Goal: Task Accomplishment & Management: Use online tool/utility

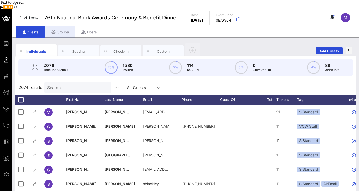
click at [58, 26] on div "Groups" at bounding box center [60, 32] width 30 height 12
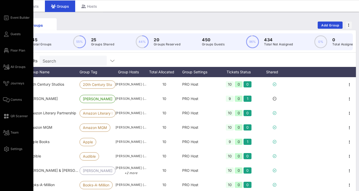
scroll to position [19, 0]
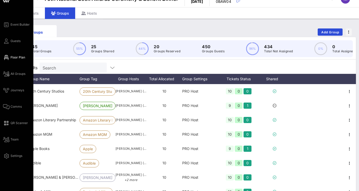
click at [17, 55] on span "Floor Plan" at bounding box center [18, 57] width 15 height 5
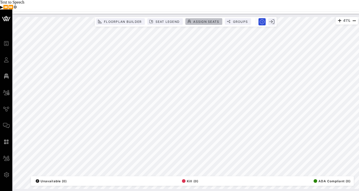
click at [202, 20] on span "Assign Seats" at bounding box center [206, 22] width 26 height 4
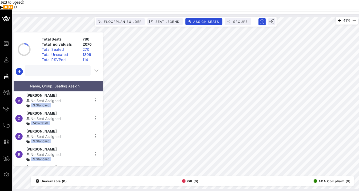
click at [50, 67] on input "text" at bounding box center [57, 70] width 58 height 7
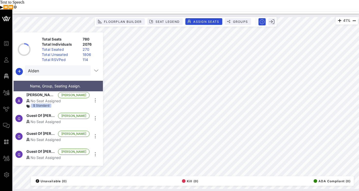
click at [49, 98] on div "No Seat Assigned" at bounding box center [57, 100] width 63 height 5
click at [44, 113] on span "Guest Of [PERSON_NAME]" at bounding box center [40, 116] width 29 height 6
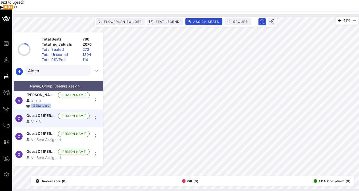
click at [52, 131] on span "Guest Of [PERSON_NAME]" at bounding box center [40, 134] width 29 height 6
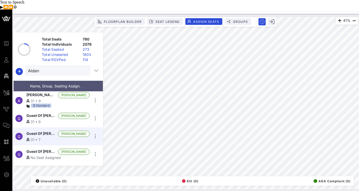
click at [52, 149] on span "Guest Of [PERSON_NAME]" at bounding box center [40, 152] width 29 height 6
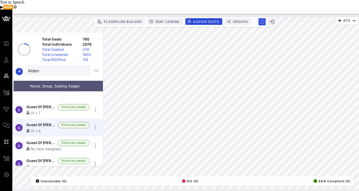
scroll to position [38, 0]
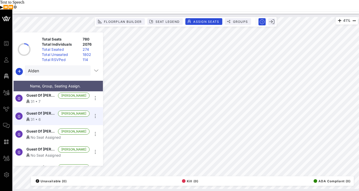
click at [50, 135] on div "No Seat Assigned" at bounding box center [57, 137] width 63 height 5
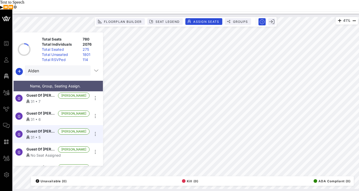
click at [45, 146] on span "Guest Of [PERSON_NAME]" at bounding box center [40, 149] width 29 height 6
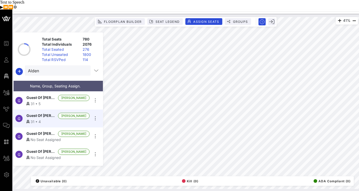
scroll to position [72, 0]
click at [45, 130] on span "Guest Of [PERSON_NAME]" at bounding box center [40, 133] width 29 height 6
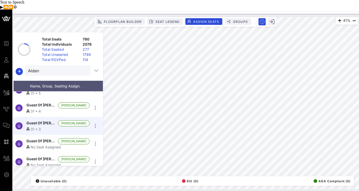
scroll to position [83, 0]
click at [45, 138] on span "Guest Of [PERSON_NAME]" at bounding box center [40, 141] width 29 height 6
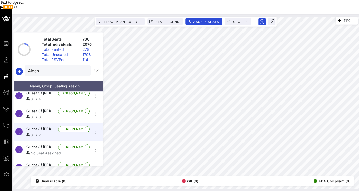
scroll to position [103, 0]
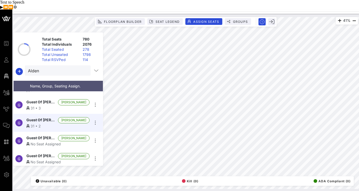
click at [50, 141] on div "No Seat Assigned" at bounding box center [57, 143] width 63 height 5
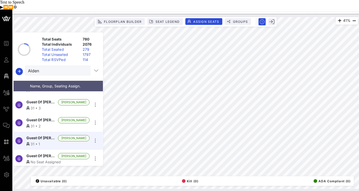
click at [50, 159] on div "No Seat Assigned" at bounding box center [57, 161] width 63 height 5
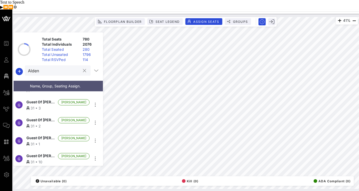
click at [55, 67] on input "Alden" at bounding box center [54, 70] width 52 height 7
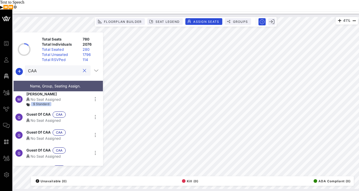
scroll to position [73, 0]
click at [42, 118] on div "No Seat Assigned" at bounding box center [57, 120] width 63 height 5
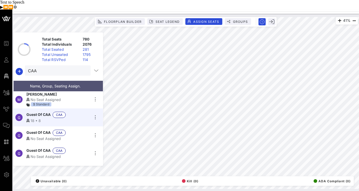
click at [41, 136] on div "No Seat Assigned" at bounding box center [57, 138] width 63 height 5
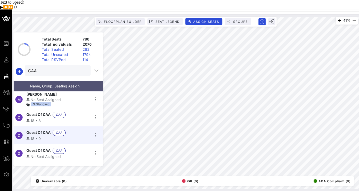
click at [38, 148] on span "Guest Of CAA" at bounding box center [38, 151] width 24 height 6
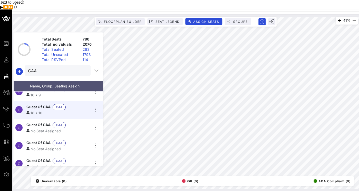
scroll to position [117, 0]
click at [38, 128] on div "No Seat Assigned" at bounding box center [57, 130] width 63 height 5
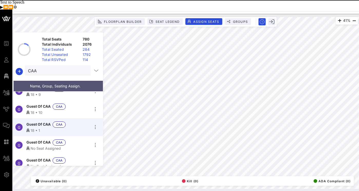
click at [34, 146] on div "No Seat Assigned" at bounding box center [57, 148] width 63 height 5
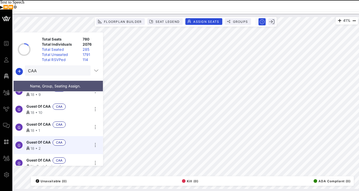
click at [40, 157] on span "Guest Of CAA" at bounding box center [38, 160] width 24 height 6
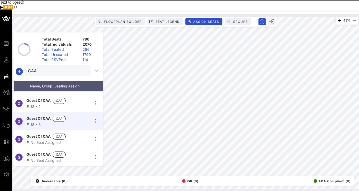
scroll to position [177, 0]
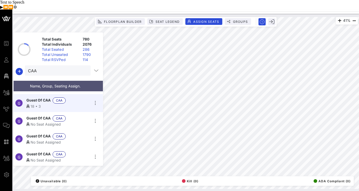
click at [46, 115] on span "Guest Of CAA" at bounding box center [38, 118] width 24 height 6
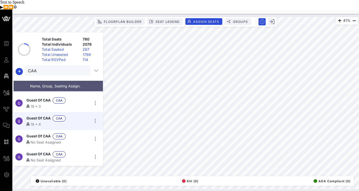
click at [43, 133] on span "Guest Of CAA" at bounding box center [38, 136] width 24 height 6
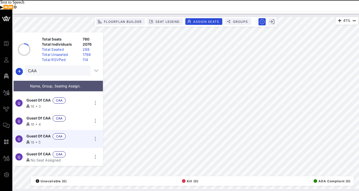
click at [40, 151] on span "Guest Of CAA" at bounding box center [38, 154] width 24 height 6
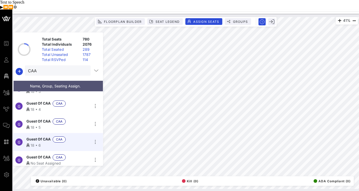
scroll to position [193, 0]
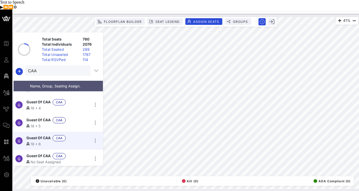
click at [43, 153] on span "Guest Of CAA" at bounding box center [38, 156] width 24 height 6
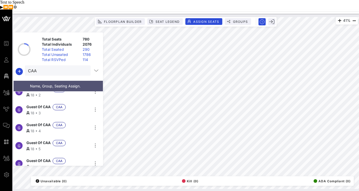
scroll to position [165, 0]
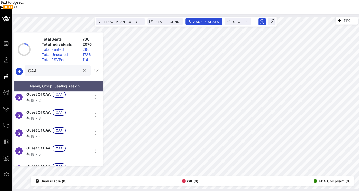
click at [69, 67] on input "CAA" at bounding box center [54, 70] width 52 height 7
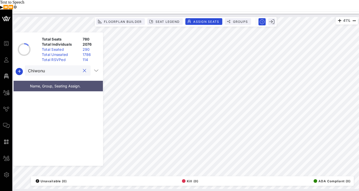
scroll to position [0, 0]
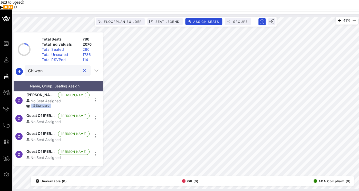
click at [44, 98] on div "No Seat Assigned" at bounding box center [57, 100] width 63 height 5
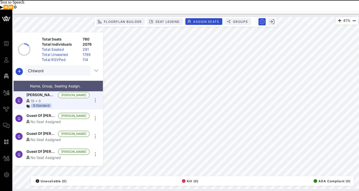
click at [41, 119] on div "No Seat Assigned" at bounding box center [57, 121] width 63 height 5
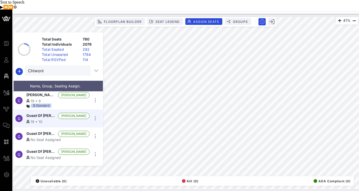
click at [38, 131] on span "Guest Of [PERSON_NAME]" at bounding box center [40, 134] width 29 height 6
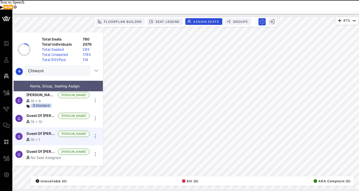
click at [35, 149] on span "Guest Of [PERSON_NAME]" at bounding box center [40, 152] width 29 height 6
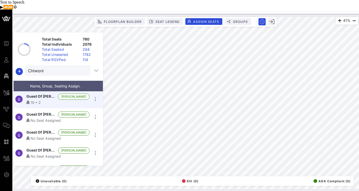
scroll to position [59, 0]
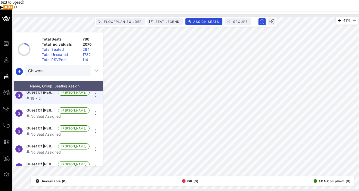
click at [39, 107] on div "G Guest Of [PERSON_NAME] [PERSON_NAME] No Seat Assigned" at bounding box center [56, 113] width 85 height 18
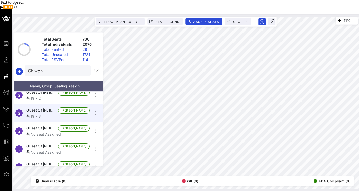
click at [29, 143] on span "Guest Of [PERSON_NAME]" at bounding box center [40, 146] width 29 height 6
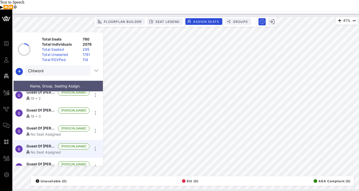
click at [36, 125] on span "Guest Of [PERSON_NAME]" at bounding box center [40, 128] width 29 height 6
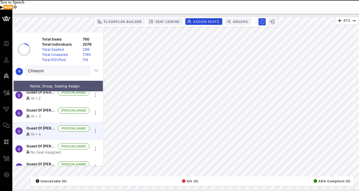
click at [35, 149] on div "No Seat Assigned" at bounding box center [57, 151] width 63 height 5
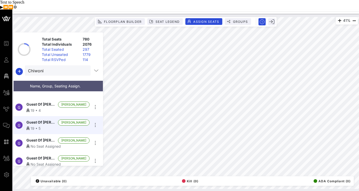
scroll to position [103, 0]
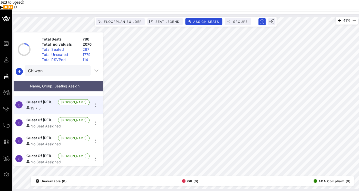
click at [42, 117] on span "Guest Of [PERSON_NAME]" at bounding box center [40, 120] width 29 height 6
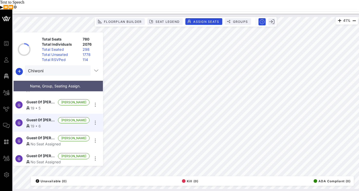
click at [44, 135] on span "Guest Of [PERSON_NAME]" at bounding box center [40, 138] width 29 height 6
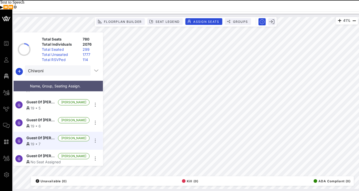
click at [33, 159] on div "No Seat Assigned" at bounding box center [57, 161] width 63 height 5
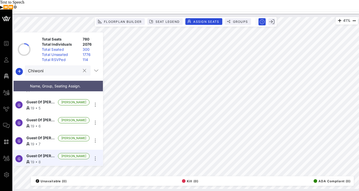
click at [57, 67] on input "Chiwoni" at bounding box center [54, 70] width 52 height 7
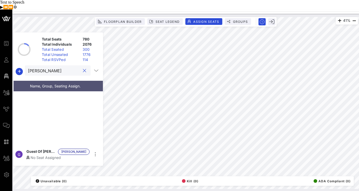
scroll to position [0, 0]
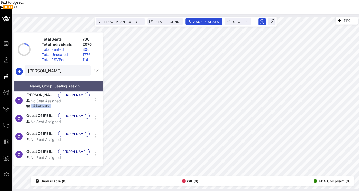
click at [40, 92] on span "[PERSON_NAME]" at bounding box center [40, 95] width 29 height 6
click at [36, 119] on div "No Seat Assigned" at bounding box center [57, 121] width 63 height 5
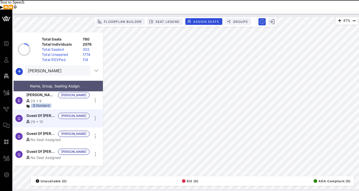
click at [39, 131] on span "Guest Of [PERSON_NAME]" at bounding box center [40, 134] width 29 height 6
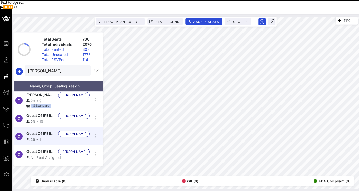
click at [38, 149] on span "Guest Of [PERSON_NAME]" at bounding box center [40, 152] width 29 height 6
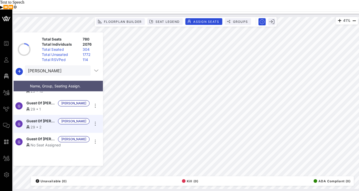
scroll to position [43, 0]
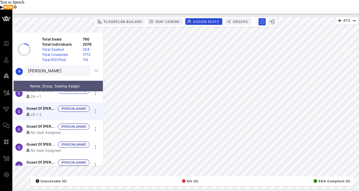
click at [42, 130] on div "No Seat Assigned" at bounding box center [57, 132] width 63 height 5
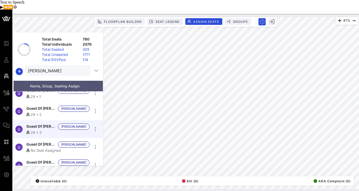
click at [33, 141] on span "Guest Of [PERSON_NAME]" at bounding box center [40, 144] width 29 height 6
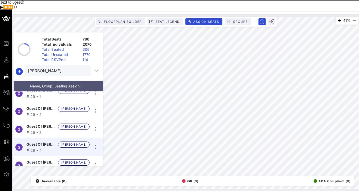
click at [36, 159] on span "Guest Of [PERSON_NAME]" at bounding box center [40, 162] width 29 height 6
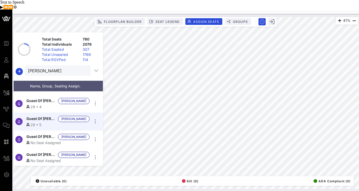
scroll to position [103, 0]
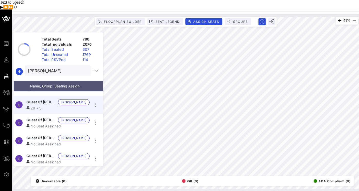
click at [36, 123] on div "No Seat Assigned" at bounding box center [57, 125] width 63 height 5
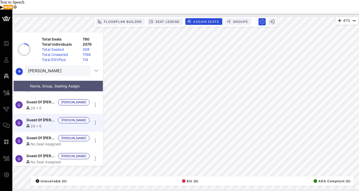
click at [42, 141] on div "No Seat Assigned" at bounding box center [57, 143] width 63 height 5
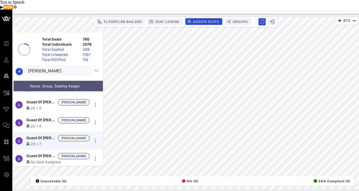
click at [43, 153] on span "Guest Of [PERSON_NAME]" at bounding box center [40, 156] width 29 height 6
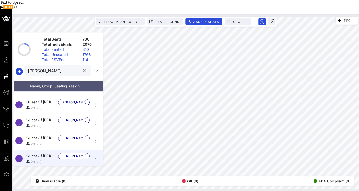
click at [59, 67] on input "[PERSON_NAME]" at bounding box center [54, 70] width 52 height 7
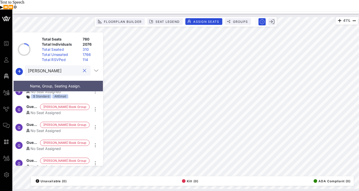
scroll to position [12, 0]
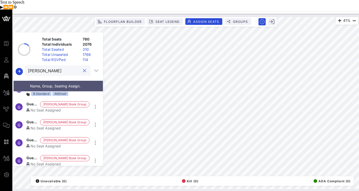
click at [36, 107] on div "No Seat Assigned" at bounding box center [57, 109] width 63 height 5
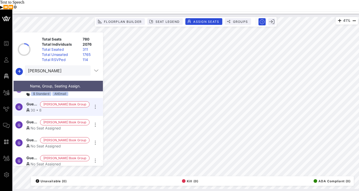
click at [38, 119] on span "Guest Of [PERSON_NAME] Book Group" at bounding box center [32, 122] width 12 height 6
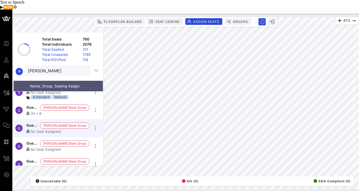
scroll to position [0, 0]
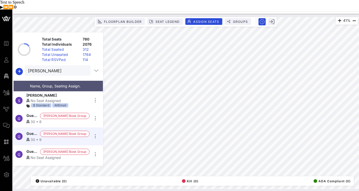
click at [38, 149] on span "Guest Of [PERSON_NAME] Book Group" at bounding box center [32, 152] width 12 height 6
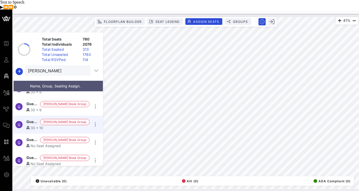
scroll to position [31, 0]
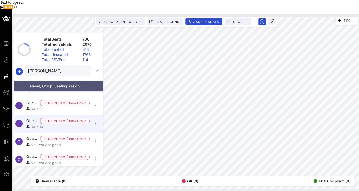
click at [45, 142] on div "No Seat Assigned" at bounding box center [57, 144] width 63 height 5
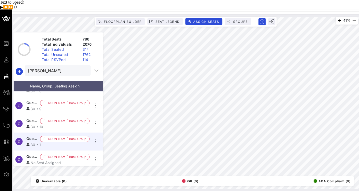
click at [36, 154] on span "Guest Of [PERSON_NAME] Book Group" at bounding box center [32, 157] width 12 height 6
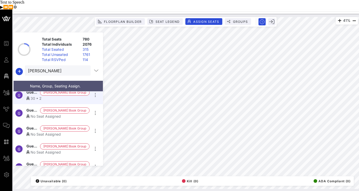
scroll to position [96, 0]
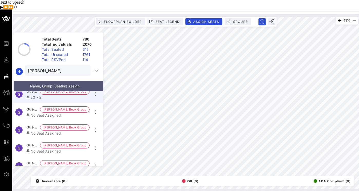
click at [39, 113] on div "No Seat Assigned" at bounding box center [57, 115] width 63 height 5
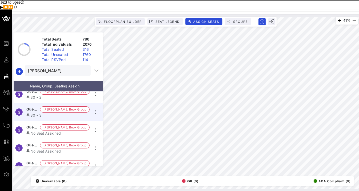
click at [36, 130] on div "No Seat Assigned" at bounding box center [57, 132] width 63 height 5
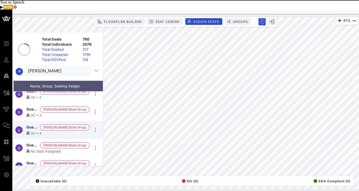
click at [32, 148] on div "No Seat Assigned" at bounding box center [57, 150] width 63 height 5
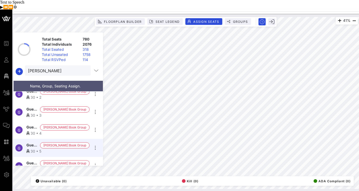
click at [38, 160] on span "Guest Of [PERSON_NAME] Book Group" at bounding box center [32, 163] width 12 height 6
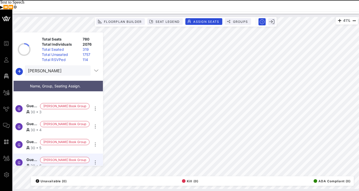
scroll to position [121, 0]
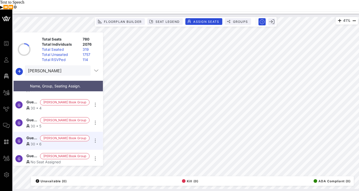
click at [33, 153] on span "Guest Of [PERSON_NAME] Book Group" at bounding box center [32, 156] width 12 height 6
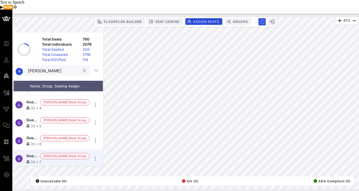
click at [54, 67] on input "[PERSON_NAME]" at bounding box center [54, 70] width 52 height 7
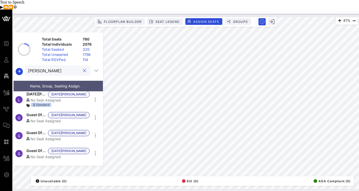
scroll to position [0, 0]
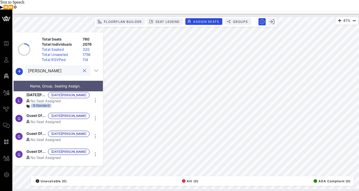
click at [43, 92] on span "[DATE][PERSON_NAME]" at bounding box center [35, 95] width 19 height 6
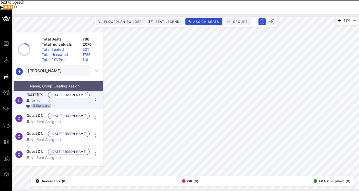
click at [49, 119] on div "No Seat Assigned" at bounding box center [57, 121] width 63 height 5
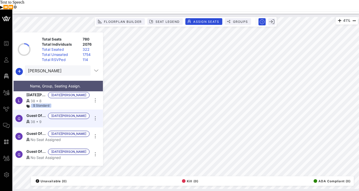
click at [44, 131] on span "Guest Of [DATE][PERSON_NAME]" at bounding box center [35, 134] width 19 height 6
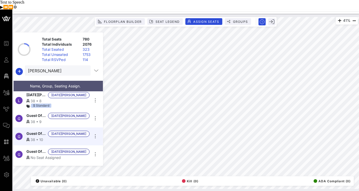
click at [40, 149] on span "Guest Of [DATE][PERSON_NAME]" at bounding box center [35, 152] width 19 height 6
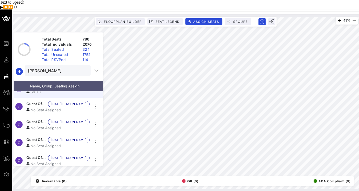
scroll to position [68, 0]
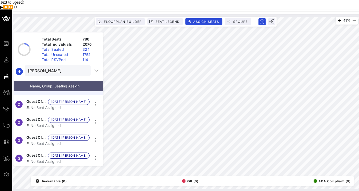
click at [48, 105] on div "No Seat Assigned" at bounding box center [57, 107] width 63 height 5
click at [43, 123] on div "No Seat Assigned" at bounding box center [57, 125] width 63 height 5
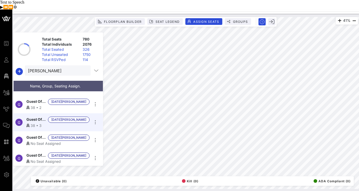
click at [42, 135] on span "Guest Of [DATE][PERSON_NAME]" at bounding box center [35, 138] width 19 height 6
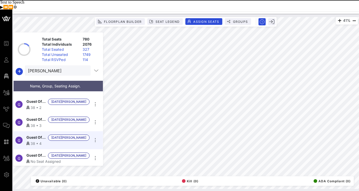
click at [44, 152] on span "Guest Of [DATE][PERSON_NAME]" at bounding box center [35, 155] width 19 height 6
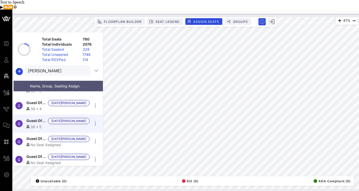
scroll to position [103, 0]
click at [45, 135] on span "Guest Of [DATE][PERSON_NAME]" at bounding box center [35, 138] width 19 height 6
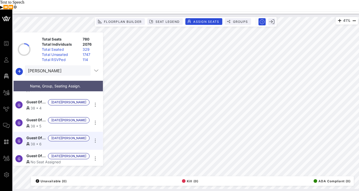
click at [46, 153] on span "Guest Of [DATE][PERSON_NAME]" at bounding box center [35, 156] width 19 height 6
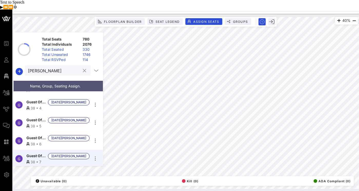
click at [46, 65] on div "[PERSON_NAME]" at bounding box center [54, 70] width 52 height 10
click at [47, 67] on input "[PERSON_NAME]" at bounding box center [54, 70] width 52 height 7
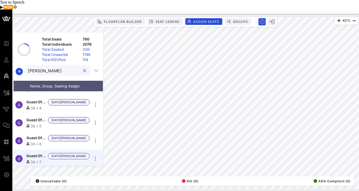
click at [47, 67] on input "[PERSON_NAME]" at bounding box center [54, 70] width 52 height 7
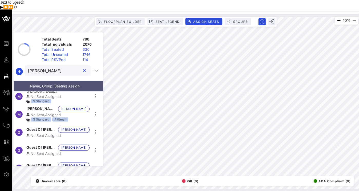
scroll to position [0, 0]
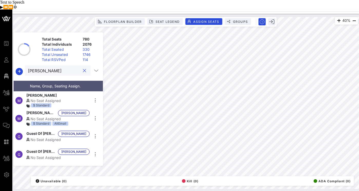
click at [36, 110] on span "[PERSON_NAME]" at bounding box center [40, 113] width 29 height 6
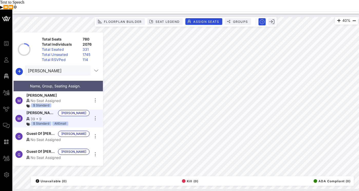
click at [42, 131] on span "Guest Of [PERSON_NAME]" at bounding box center [40, 134] width 29 height 6
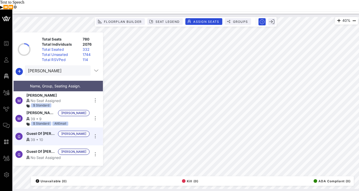
click at [46, 149] on span "Guest Of [PERSON_NAME]" at bounding box center [40, 152] width 29 height 6
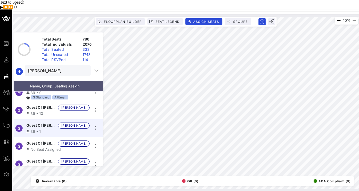
scroll to position [34, 0]
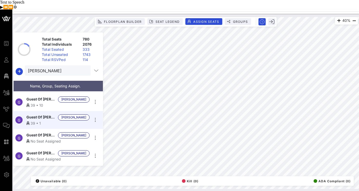
click at [53, 132] on span "Guest Of [PERSON_NAME]" at bounding box center [40, 135] width 29 height 6
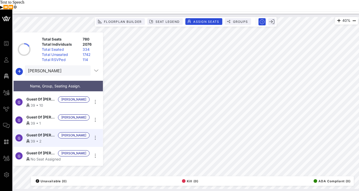
click at [45, 150] on span "Guest Of [PERSON_NAME]" at bounding box center [40, 153] width 29 height 6
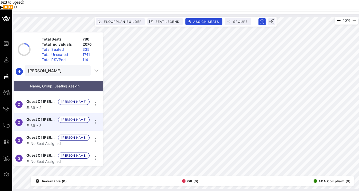
scroll to position [88, 0]
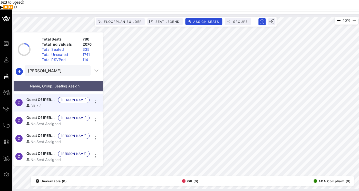
click at [49, 121] on div "No Seat Assigned" at bounding box center [57, 123] width 63 height 5
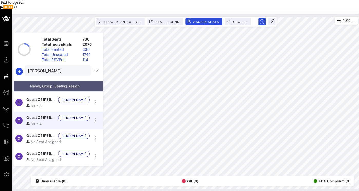
click at [39, 139] on div "No Seat Assigned" at bounding box center [57, 141] width 63 height 5
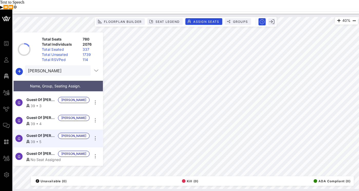
click at [37, 151] on span "Guest Of [PERSON_NAME]" at bounding box center [40, 154] width 29 height 6
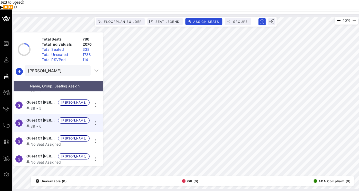
scroll to position [121, 0]
click at [50, 141] on div "No Seat Assigned" at bounding box center [57, 143] width 63 height 5
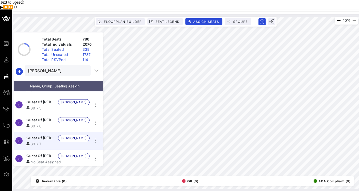
click at [38, 153] on span "Guest Of [PERSON_NAME]" at bounding box center [40, 156] width 29 height 6
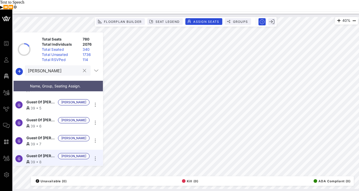
click at [58, 67] on input "[PERSON_NAME]" at bounding box center [54, 70] width 52 height 7
click at [51, 67] on input "[PERSON_NAME]" at bounding box center [54, 70] width 52 height 7
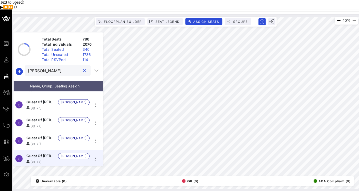
click at [51, 67] on input "[PERSON_NAME]" at bounding box center [54, 70] width 52 height 7
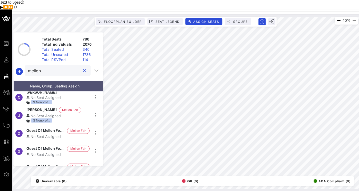
scroll to position [17, 0]
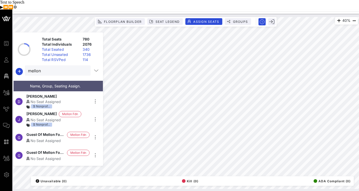
click at [36, 111] on span "[PERSON_NAME]" at bounding box center [41, 114] width 30 height 6
click at [54, 132] on span "Guest Of Mellon Foundation" at bounding box center [45, 135] width 38 height 6
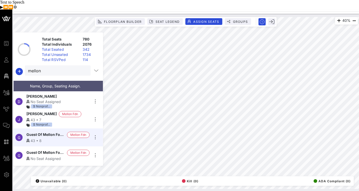
click at [51, 150] on span "Guest Of Mellon Foundation" at bounding box center [45, 153] width 38 height 6
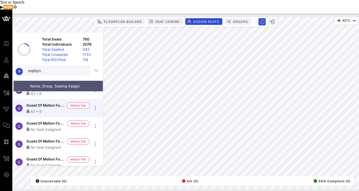
scroll to position [66, 0]
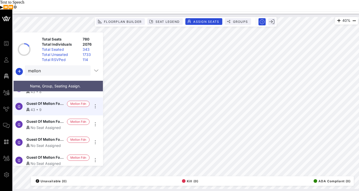
click at [46, 119] on span "Guest Of Mellon Foundation" at bounding box center [45, 122] width 38 height 6
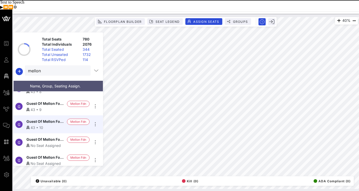
click at [52, 143] on div "No Seat Assigned" at bounding box center [57, 145] width 63 height 5
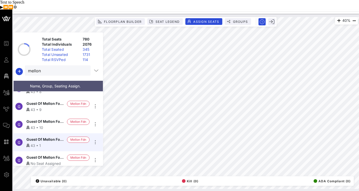
click at [44, 155] on span "Guest Of Mellon Foundation" at bounding box center [45, 158] width 38 height 6
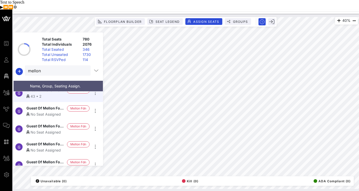
scroll to position [133, 0]
click at [54, 106] on span "Guest Of Mellon Foundation" at bounding box center [45, 109] width 38 height 6
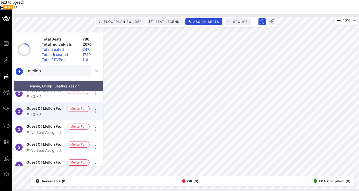
drag, startPoint x: 53, startPoint y: 117, endPoint x: 65, endPoint y: 115, distance: 11.9
click at [53, 124] on span "Guest Of Mellon Foundation" at bounding box center [45, 127] width 38 height 6
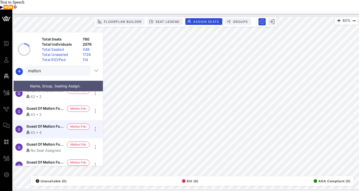
click at [51, 141] on span "Guest Of Mellon Foundation" at bounding box center [45, 144] width 38 height 6
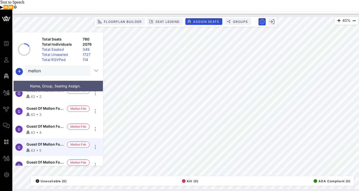
click at [46, 159] on span "Guest Of Mellon Foundation" at bounding box center [45, 162] width 38 height 6
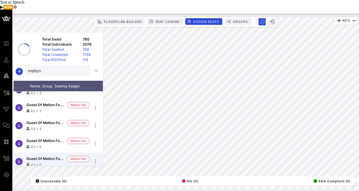
scroll to position [139, 0]
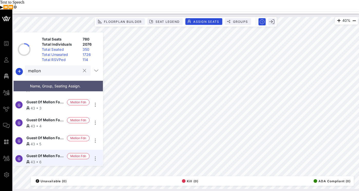
click at [73, 67] on input "mellon" at bounding box center [54, 70] width 52 height 7
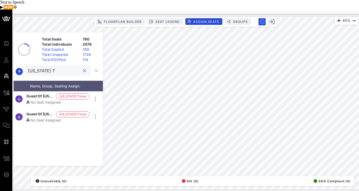
scroll to position [0, 0]
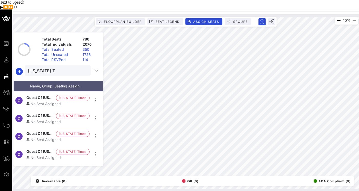
click at [50, 95] on span "Guest Of [US_STATE] Times" at bounding box center [39, 98] width 27 height 6
click at [40, 119] on div "No Seat Assigned" at bounding box center [57, 121] width 63 height 5
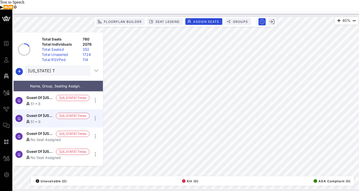
click at [44, 131] on span "Guest Of [US_STATE] Times" at bounding box center [39, 134] width 27 height 6
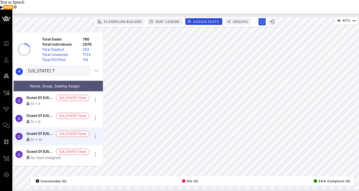
click at [44, 149] on span "Guest Of [US_STATE] Times" at bounding box center [39, 152] width 27 height 6
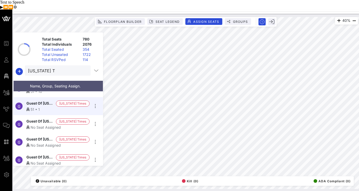
scroll to position [49, 0]
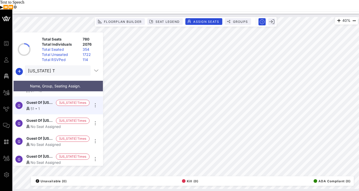
click at [45, 118] on span "Guest Of [US_STATE] Times" at bounding box center [39, 121] width 27 height 6
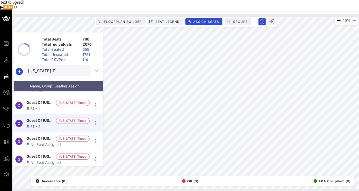
click at [49, 142] on div "No Seat Assigned" at bounding box center [57, 144] width 63 height 5
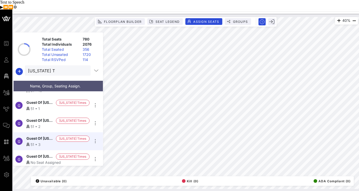
click at [40, 160] on div "No Seat Assigned" at bounding box center [57, 162] width 63 height 5
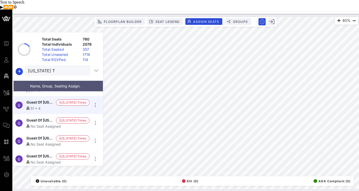
scroll to position [103, 0]
click at [35, 117] on span "Guest Of [US_STATE] Times" at bounding box center [39, 120] width 27 height 6
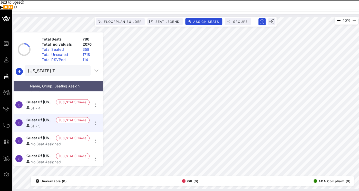
click at [48, 135] on span "Guest Of [US_STATE] Times" at bounding box center [39, 138] width 27 height 6
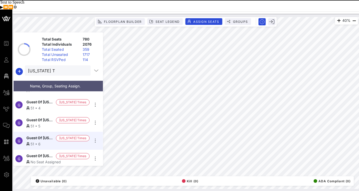
click at [47, 159] on div "No Seat Assigned" at bounding box center [57, 161] width 63 height 5
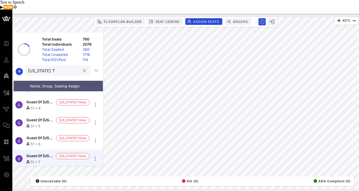
click at [64, 67] on input "[US_STATE] T" at bounding box center [54, 70] width 52 height 7
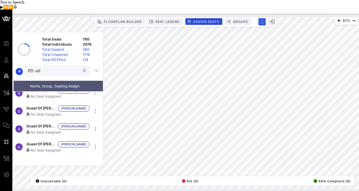
scroll to position [0, 0]
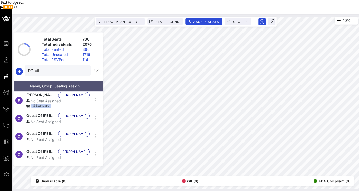
click at [63, 98] on div "No Seat Assigned" at bounding box center [57, 100] width 63 height 5
click at [41, 119] on div "No Seat Assigned" at bounding box center [57, 121] width 63 height 5
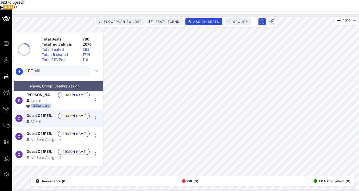
click at [43, 137] on div "No Seat Assigned" at bounding box center [57, 139] width 63 height 5
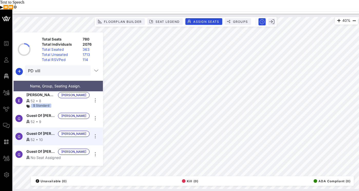
click at [49, 155] on div "No Seat Assigned" at bounding box center [57, 157] width 63 height 5
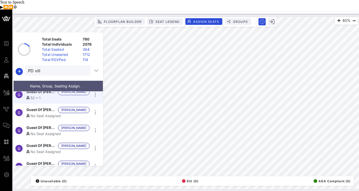
scroll to position [59, 0]
click at [45, 107] on span "Guest Of [PERSON_NAME]" at bounding box center [40, 110] width 29 height 6
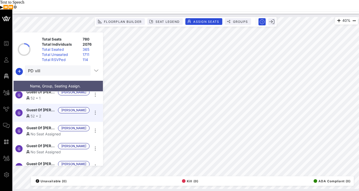
click at [56, 131] on div "No Seat Assigned" at bounding box center [57, 133] width 63 height 5
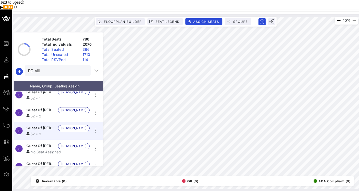
click at [50, 143] on span "Guest Of [PERSON_NAME]" at bounding box center [40, 146] width 29 height 6
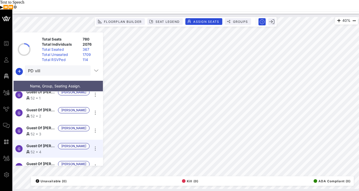
click at [50, 158] on div "G Guest Of [PERSON_NAME] [PERSON_NAME] No Seat Assigned" at bounding box center [56, 167] width 85 height 18
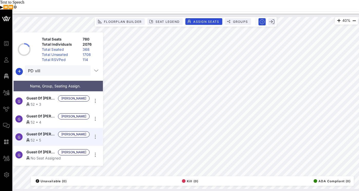
scroll to position [103, 0]
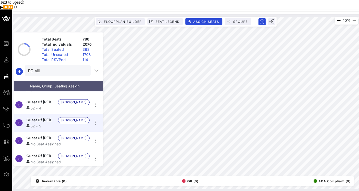
click at [53, 135] on span "Guest Of [PERSON_NAME]" at bounding box center [40, 138] width 29 height 6
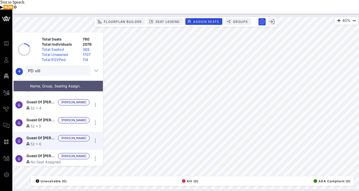
click at [32, 159] on div "No Seat Assigned" at bounding box center [57, 161] width 63 height 5
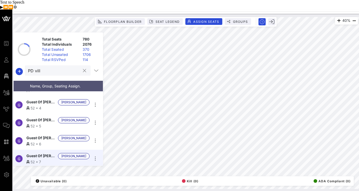
click at [50, 67] on input "PD vill" at bounding box center [54, 70] width 52 height 7
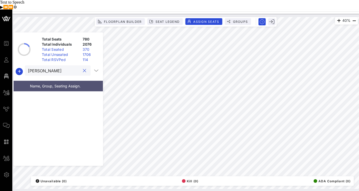
scroll to position [0, 0]
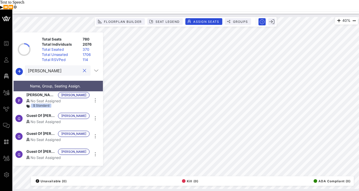
click at [68, 92] on span "[PERSON_NAME]" at bounding box center [73, 95] width 25 height 6
click at [53, 119] on div "No Seat Assigned" at bounding box center [57, 121] width 63 height 5
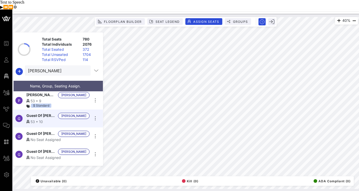
click at [46, 131] on span "Guest Of [PERSON_NAME]" at bounding box center [40, 134] width 29 height 6
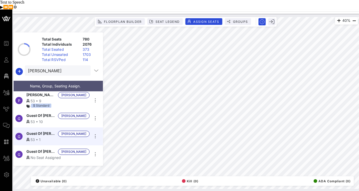
drag, startPoint x: 49, startPoint y: 142, endPoint x: 52, endPoint y: 142, distance: 3.4
click at [49, 149] on span "Guest Of [PERSON_NAME]" at bounding box center [40, 152] width 29 height 6
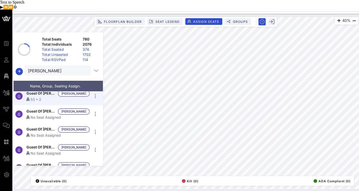
scroll to position [67, 0]
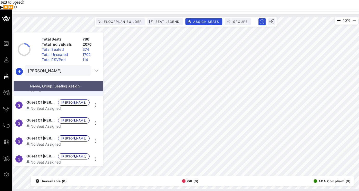
click at [45, 106] on div "No Seat Assigned" at bounding box center [57, 108] width 63 height 5
click at [43, 117] on span "Guest Of [PERSON_NAME]" at bounding box center [40, 120] width 29 height 6
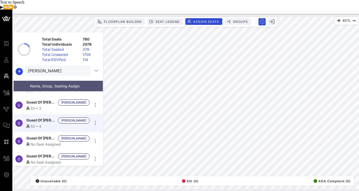
click at [49, 135] on span "Guest Of [PERSON_NAME]" at bounding box center [40, 138] width 29 height 6
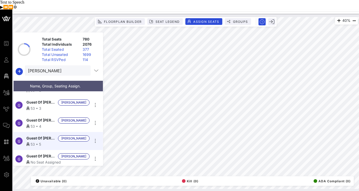
click at [37, 159] on div "No Seat Assigned" at bounding box center [57, 161] width 63 height 5
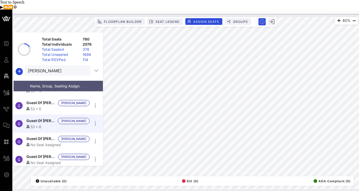
scroll to position [103, 0]
click at [44, 135] on span "Guest Of [PERSON_NAME]" at bounding box center [40, 138] width 29 height 6
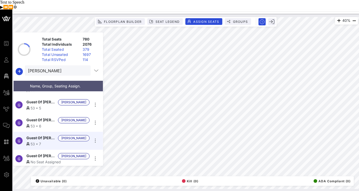
click at [46, 153] on span "Guest Of [PERSON_NAME]" at bounding box center [40, 156] width 29 height 6
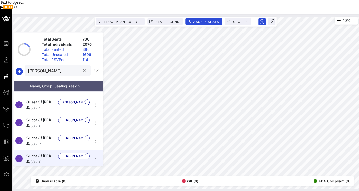
click at [53, 67] on input "[PERSON_NAME]" at bounding box center [54, 70] width 52 height 7
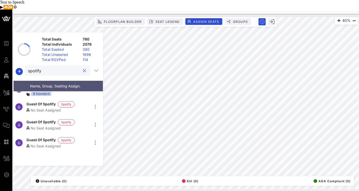
scroll to position [39, 0]
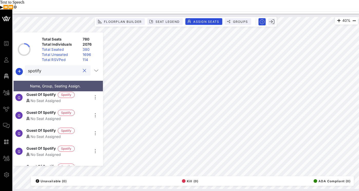
click at [37, 98] on div "No Seat Assigned" at bounding box center [57, 100] width 63 height 5
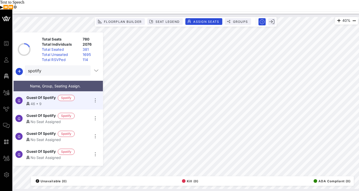
click at [41, 113] on span "Guest Of Spotify" at bounding box center [40, 116] width 29 height 6
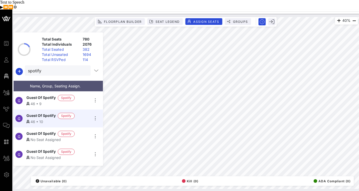
click at [34, 131] on span "Guest Of Spotify" at bounding box center [40, 134] width 29 height 6
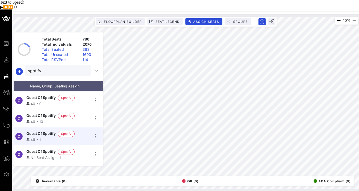
click at [42, 149] on span "Guest Of Spotify" at bounding box center [40, 152] width 29 height 6
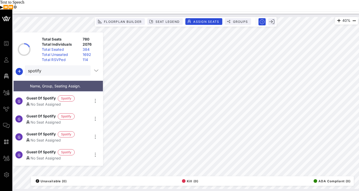
scroll to position [107, 0]
click at [47, 96] on span "Guest Of Spotify" at bounding box center [40, 99] width 29 height 6
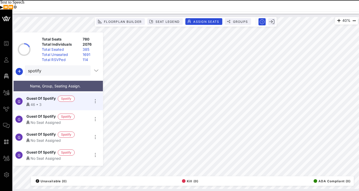
click at [38, 114] on span "Guest Of Spotify" at bounding box center [40, 117] width 29 height 6
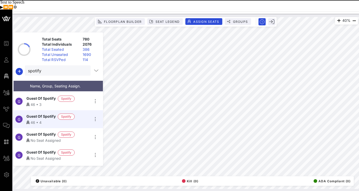
click at [45, 138] on div "No Seat Assigned" at bounding box center [57, 140] width 63 height 5
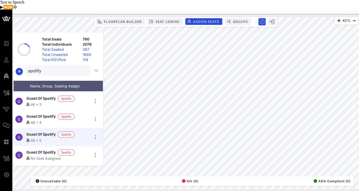
click at [45, 149] on span "Guest Of Spotify" at bounding box center [40, 152] width 29 height 6
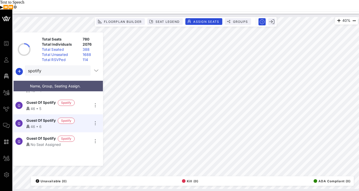
scroll to position [139, 0]
drag, startPoint x: 48, startPoint y: 131, endPoint x: 52, endPoint y: 130, distance: 3.7
click at [48, 141] on div "No Seat Assigned" at bounding box center [57, 143] width 63 height 5
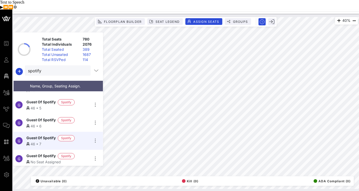
click at [40, 153] on span "Guest Of Spotify" at bounding box center [40, 156] width 29 height 6
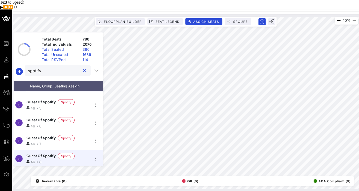
click at [48, 67] on input "spotify" at bounding box center [54, 70] width 52 height 7
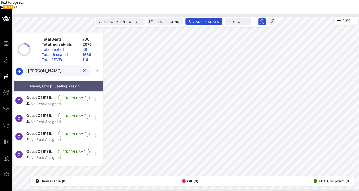
scroll to position [0, 0]
click at [52, 92] on span "[PERSON_NAME]" at bounding box center [40, 95] width 29 height 6
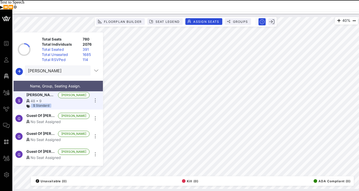
click at [42, 119] on div "No Seat Assigned" at bounding box center [57, 121] width 63 height 5
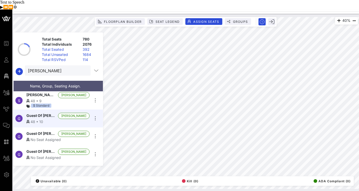
click at [38, 137] on div "No Seat Assigned" at bounding box center [57, 139] width 63 height 5
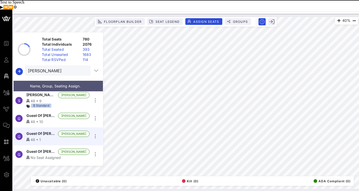
click at [44, 149] on span "Guest Of [PERSON_NAME]" at bounding box center [40, 152] width 29 height 6
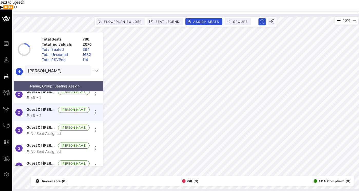
scroll to position [51, 0]
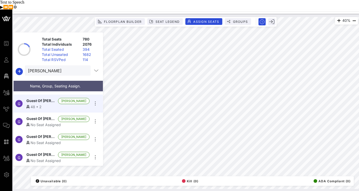
click at [39, 122] on div "No Seat Assigned" at bounding box center [57, 124] width 63 height 5
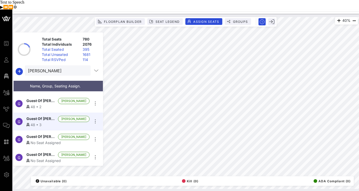
click at [36, 134] on span "Guest Of [PERSON_NAME]" at bounding box center [40, 137] width 29 height 6
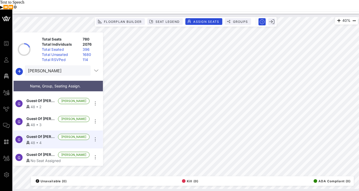
click at [38, 152] on span "Guest Of [PERSON_NAME]" at bounding box center [40, 155] width 29 height 6
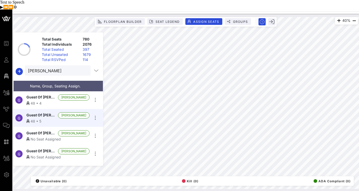
scroll to position [103, 0]
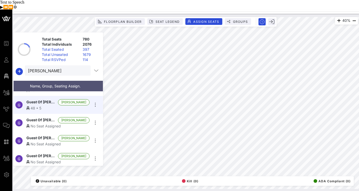
click at [47, 117] on span "Guest Of [PERSON_NAME]" at bounding box center [40, 120] width 29 height 6
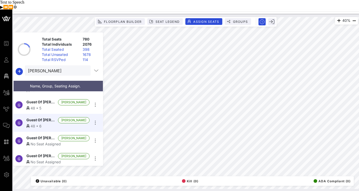
click at [40, 135] on span "Guest Of [PERSON_NAME]" at bounding box center [40, 138] width 29 height 6
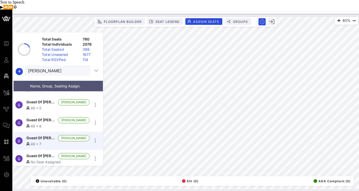
click at [46, 159] on div "No Seat Assigned" at bounding box center [57, 161] width 63 height 5
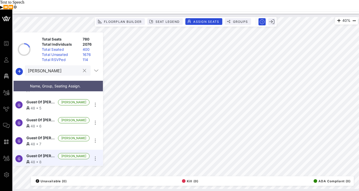
click at [63, 67] on input "[PERSON_NAME]" at bounding box center [54, 70] width 52 height 7
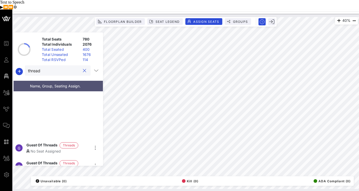
scroll to position [0, 0]
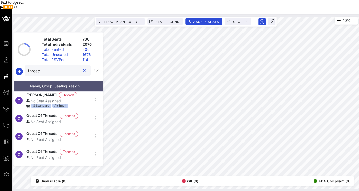
click at [49, 92] on span "[PERSON_NAME]" at bounding box center [41, 95] width 30 height 6
click at [44, 119] on div "No Seat Assigned" at bounding box center [57, 121] width 63 height 5
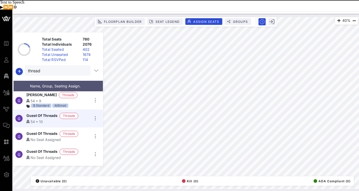
click at [34, 131] on span "Guest Of Threads" at bounding box center [41, 134] width 31 height 6
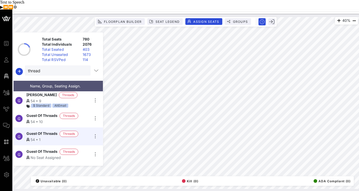
click at [40, 149] on span "Guest Of Threads" at bounding box center [41, 152] width 31 height 6
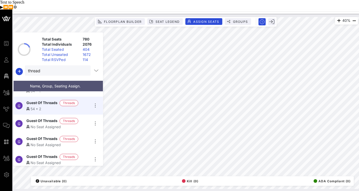
scroll to position [58, 0]
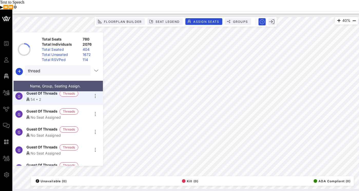
click at [47, 108] on span "Guest Of Threads" at bounding box center [41, 111] width 31 height 6
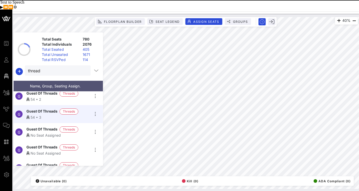
click at [43, 132] on div "No Seat Assigned" at bounding box center [57, 134] width 63 height 5
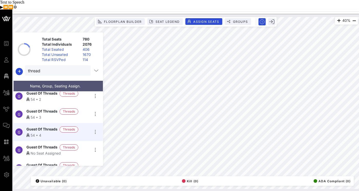
click at [40, 144] on span "Guest Of Threads" at bounding box center [41, 147] width 31 height 6
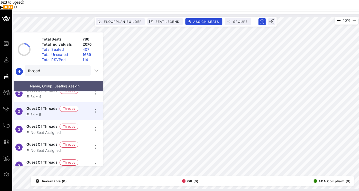
scroll to position [103, 0]
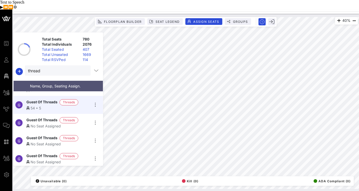
click at [43, 117] on span "Guest Of Threads" at bounding box center [41, 120] width 31 height 6
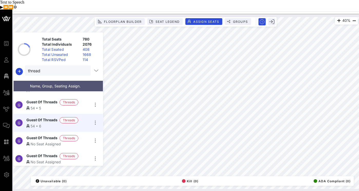
click at [47, 141] on div "No Seat Assigned" at bounding box center [57, 143] width 63 height 5
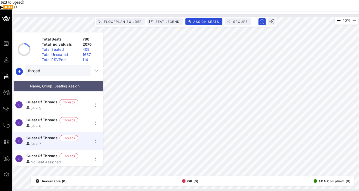
click at [47, 159] on div "No Seat Assigned" at bounding box center [57, 161] width 63 height 5
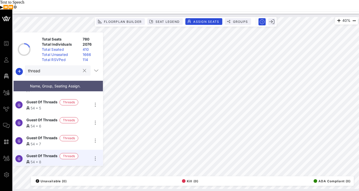
click at [46, 65] on div "thread" at bounding box center [54, 70] width 52 height 10
click at [52, 67] on input "thread" at bounding box center [54, 70] width 52 height 7
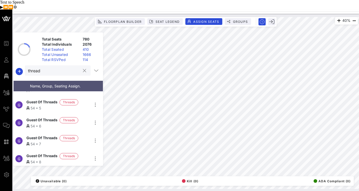
click at [56, 67] on input "thread" at bounding box center [54, 70] width 52 height 7
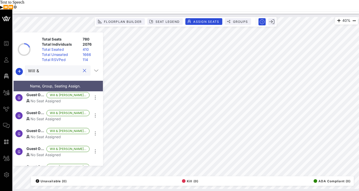
scroll to position [0, 0]
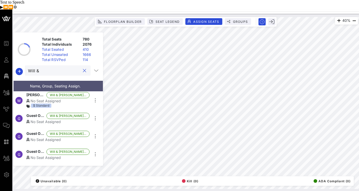
click at [48, 92] on div "[PERSON_NAME] Will & [PERSON_NAME]…" at bounding box center [57, 95] width 63 height 6
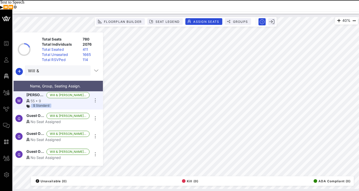
click at [36, 113] on span "Guest Of Will & [PERSON_NAME]" at bounding box center [35, 116] width 18 height 6
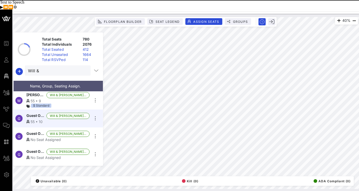
click at [40, 131] on span "Guest Of Will & [PERSON_NAME]" at bounding box center [35, 134] width 18 height 6
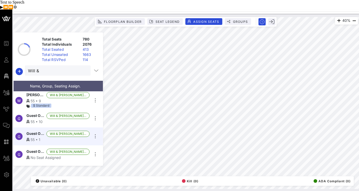
click at [40, 149] on span "Guest Of Will & [PERSON_NAME]" at bounding box center [35, 152] width 18 height 6
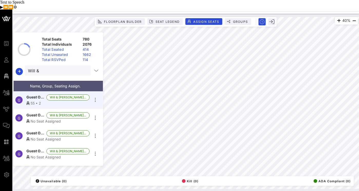
scroll to position [55, 0]
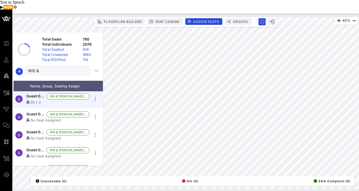
click at [33, 111] on span "Guest Of Will & [PERSON_NAME]" at bounding box center [35, 114] width 18 height 6
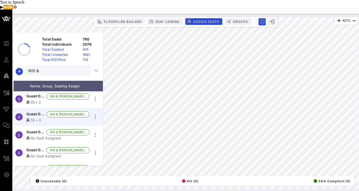
click at [39, 135] on div "No Seat Assigned" at bounding box center [57, 137] width 63 height 5
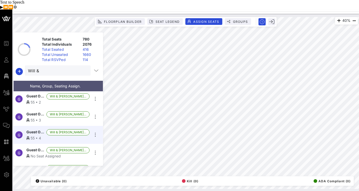
click at [40, 147] on span "Guest Of Will & [PERSON_NAME]" at bounding box center [35, 150] width 18 height 6
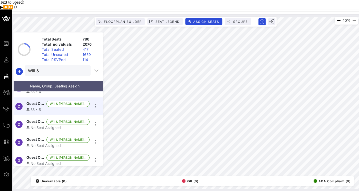
scroll to position [103, 0]
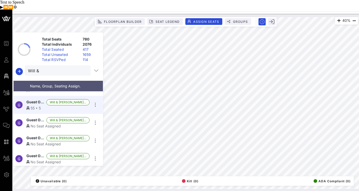
click at [45, 123] on div "No Seat Assigned" at bounding box center [57, 125] width 63 height 5
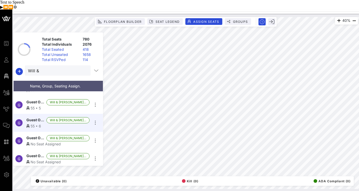
click at [38, 135] on span "Guest Of Will & [PERSON_NAME]" at bounding box center [35, 138] width 18 height 6
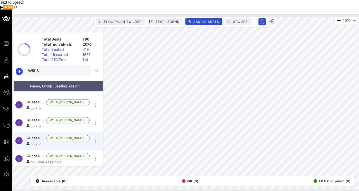
click at [41, 153] on span "Guest Of Will & [PERSON_NAME]" at bounding box center [35, 156] width 18 height 6
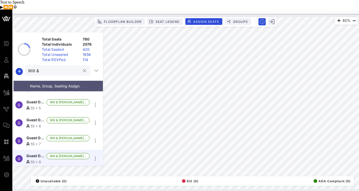
click at [59, 67] on input "Will &" at bounding box center [54, 70] width 52 height 7
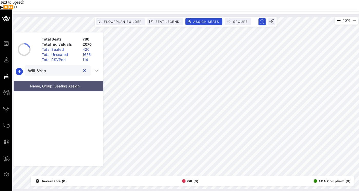
click at [57, 67] on input "Will &Yao" at bounding box center [54, 70] width 52 height 7
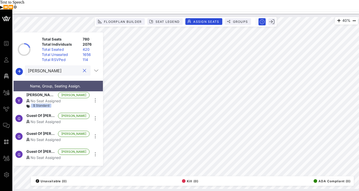
type input "[PERSON_NAME]"
click at [69, 98] on div "No Seat Assigned" at bounding box center [57, 100] width 63 height 5
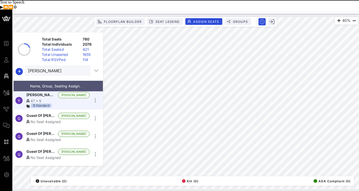
click at [46, 113] on span "Guest Of [PERSON_NAME]" at bounding box center [40, 116] width 29 height 6
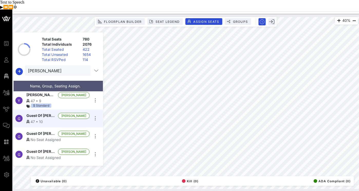
click at [41, 131] on span "Guest Of [PERSON_NAME]" at bounding box center [40, 134] width 29 height 6
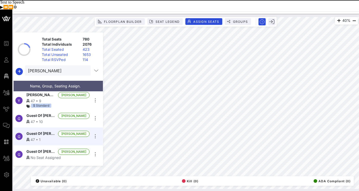
click at [36, 149] on span "Guest Of [PERSON_NAME]" at bounding box center [40, 152] width 29 height 6
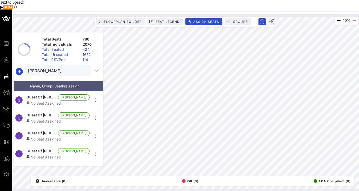
click at [48, 100] on div "No Seat Assigned" at bounding box center [57, 102] width 63 height 5
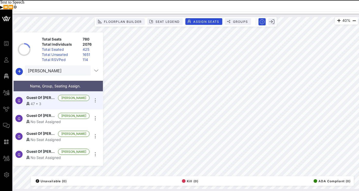
click at [39, 113] on span "Guest Of [PERSON_NAME]" at bounding box center [40, 116] width 29 height 6
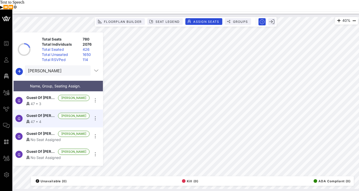
click at [32, 137] on div "No Seat Assigned" at bounding box center [57, 139] width 63 height 5
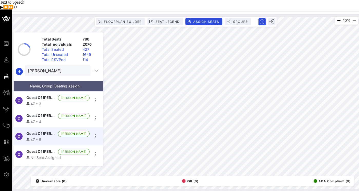
click at [40, 149] on span "Guest Of [PERSON_NAME]" at bounding box center [40, 152] width 29 height 6
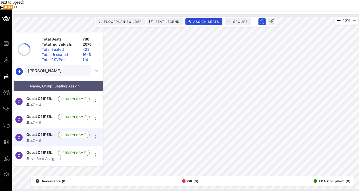
scroll to position [103, 0]
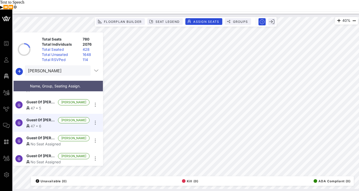
click at [52, 135] on span "Guest Of [PERSON_NAME]" at bounding box center [40, 138] width 29 height 6
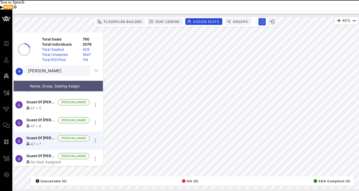
click at [48, 153] on span "Guest Of [PERSON_NAME]" at bounding box center [40, 156] width 29 height 6
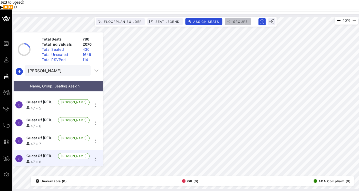
click at [240, 20] on span "Groups" at bounding box center [239, 22] width 15 height 4
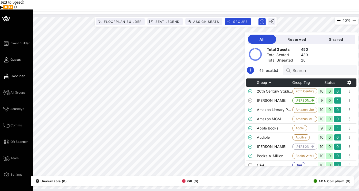
click at [9, 59] on icon at bounding box center [6, 59] width 6 height 1
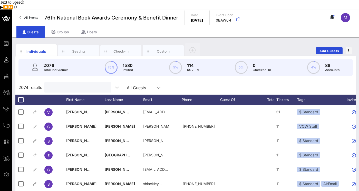
click at [68, 84] on input "text" at bounding box center [77, 87] width 60 height 7
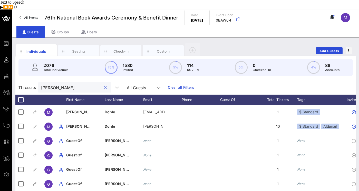
type input "[PERSON_NAME]"
